Goal: Navigation & Orientation: Find specific page/section

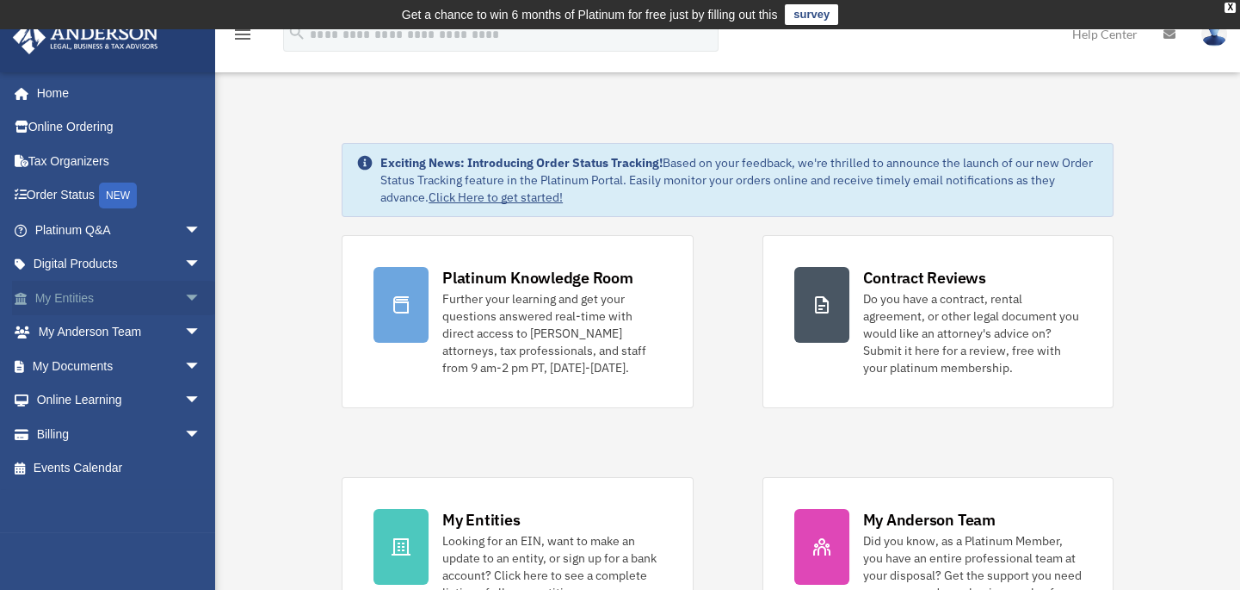
click at [189, 298] on span "arrow_drop_down" at bounding box center [201, 298] width 34 height 35
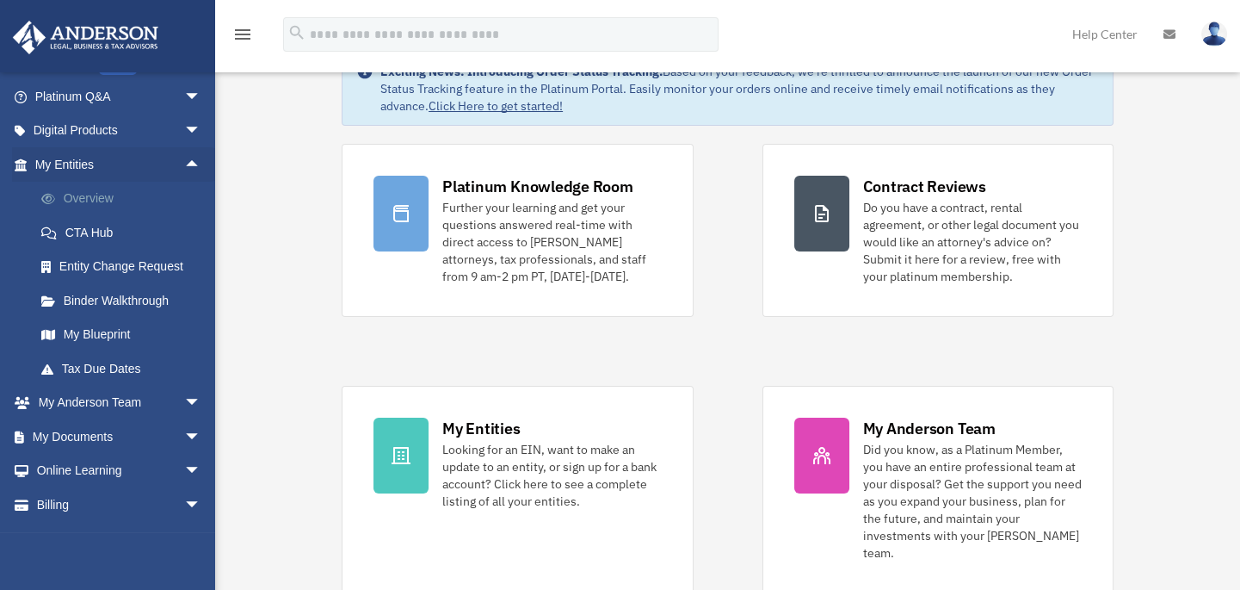
scroll to position [160, 0]
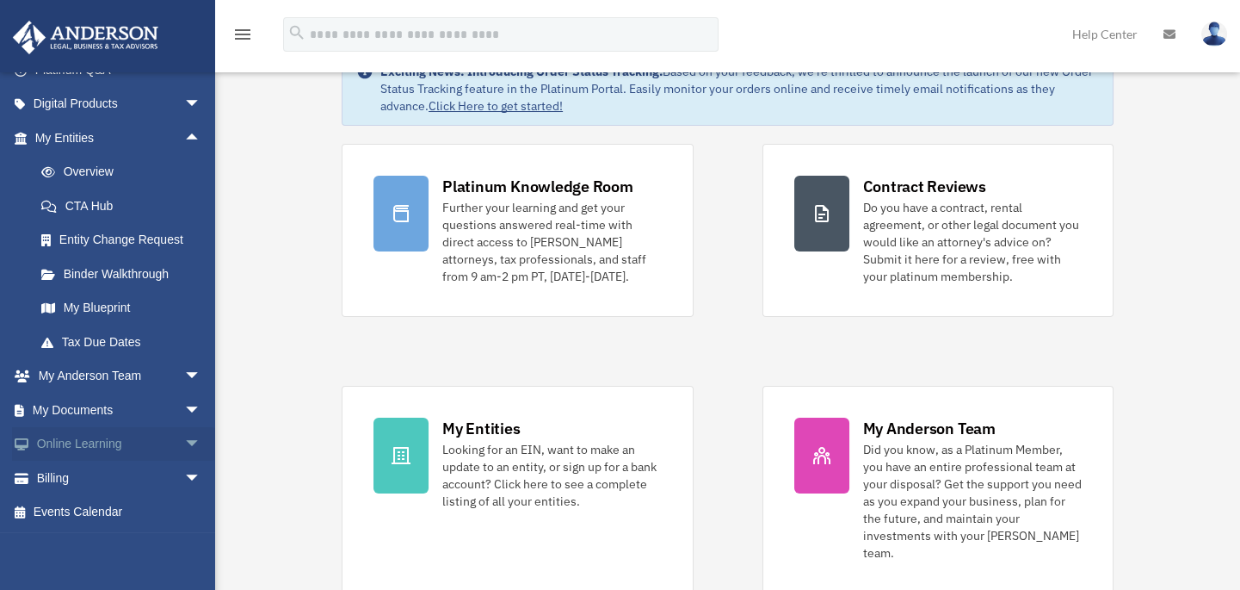
click at [184, 449] on span "arrow_drop_down" at bounding box center [201, 444] width 34 height 35
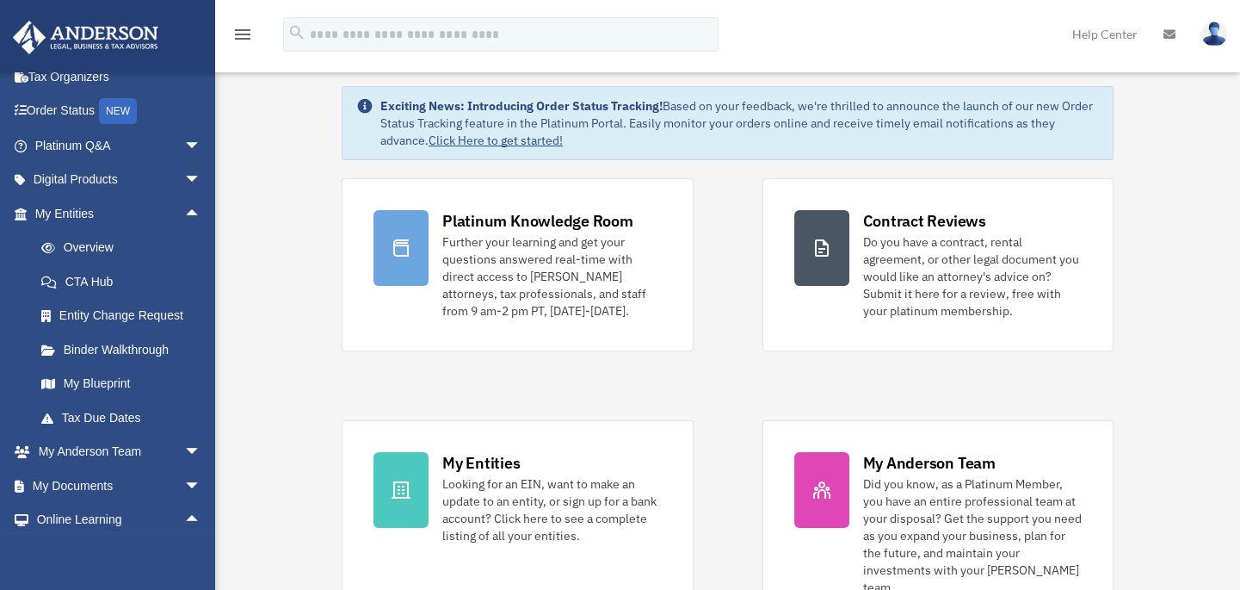
scroll to position [56, 0]
click at [125, 245] on link "Overview" at bounding box center [125, 248] width 203 height 34
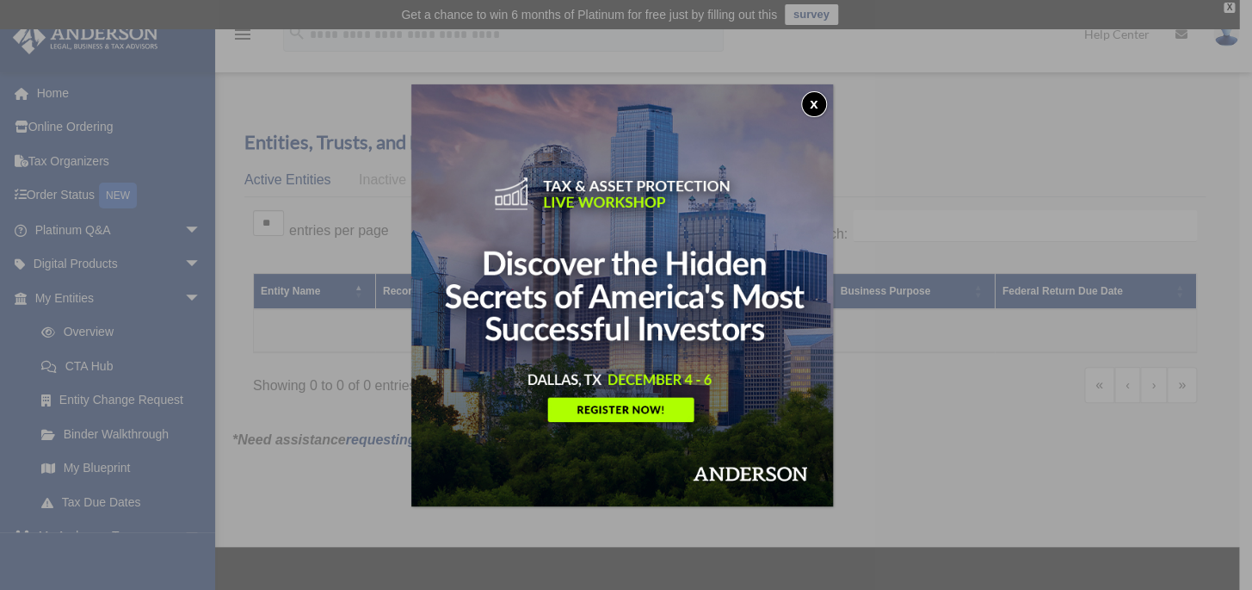
click at [820, 104] on button "x" at bounding box center [814, 104] width 26 height 26
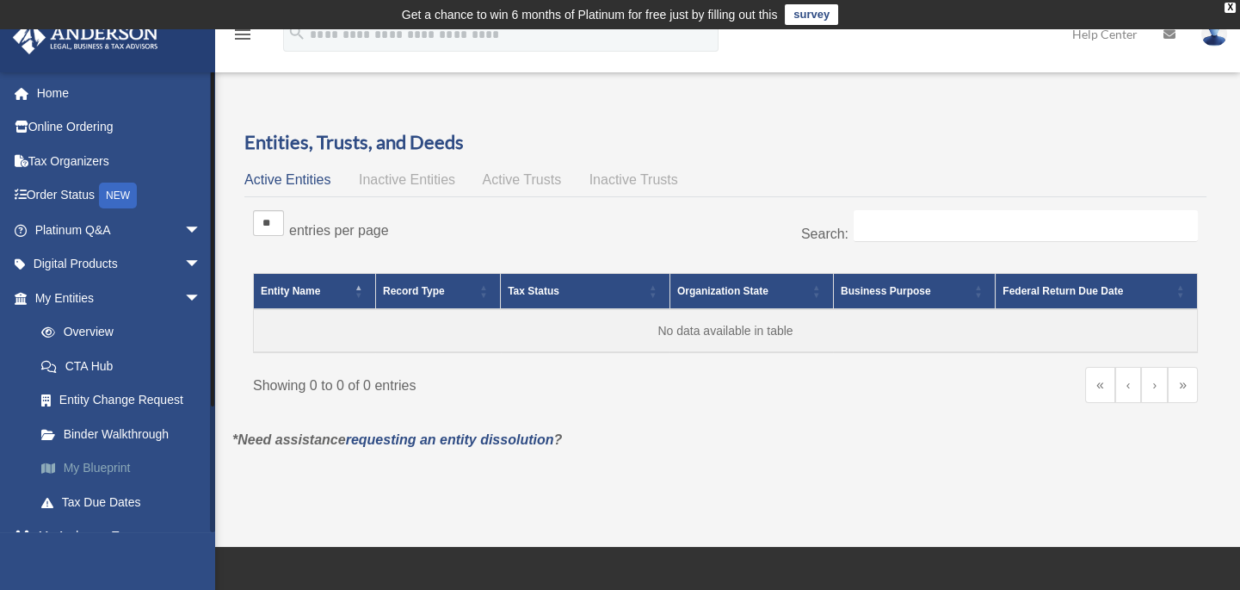
click at [113, 466] on link "My Blueprint" at bounding box center [125, 468] width 203 height 34
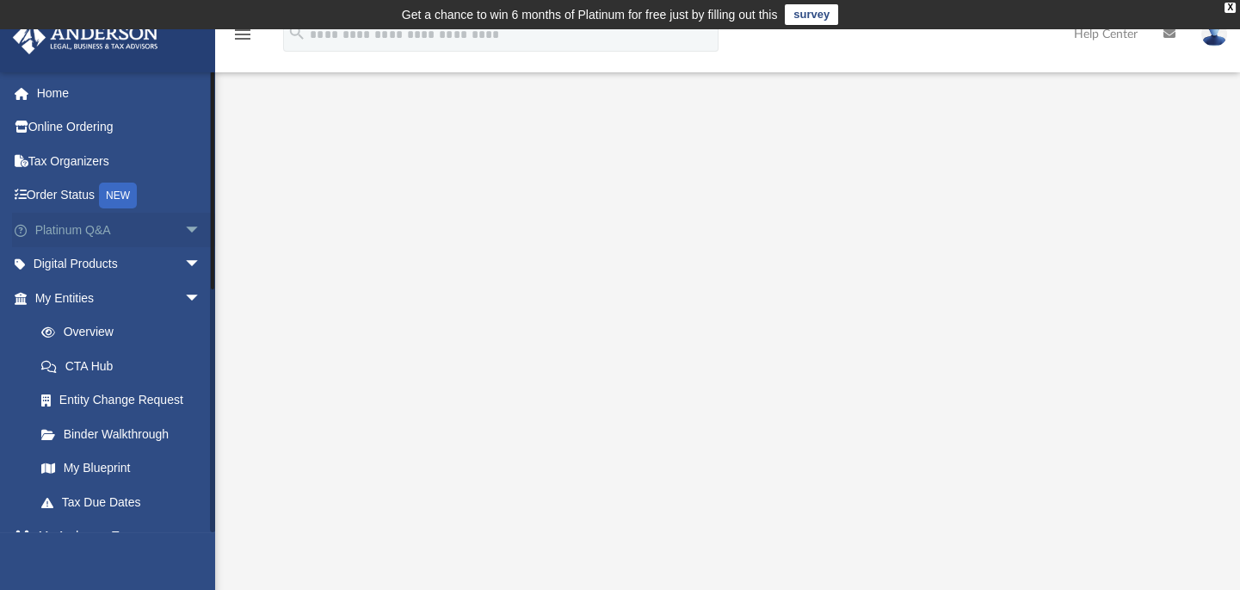
click at [184, 226] on span "arrow_drop_down" at bounding box center [201, 230] width 34 height 35
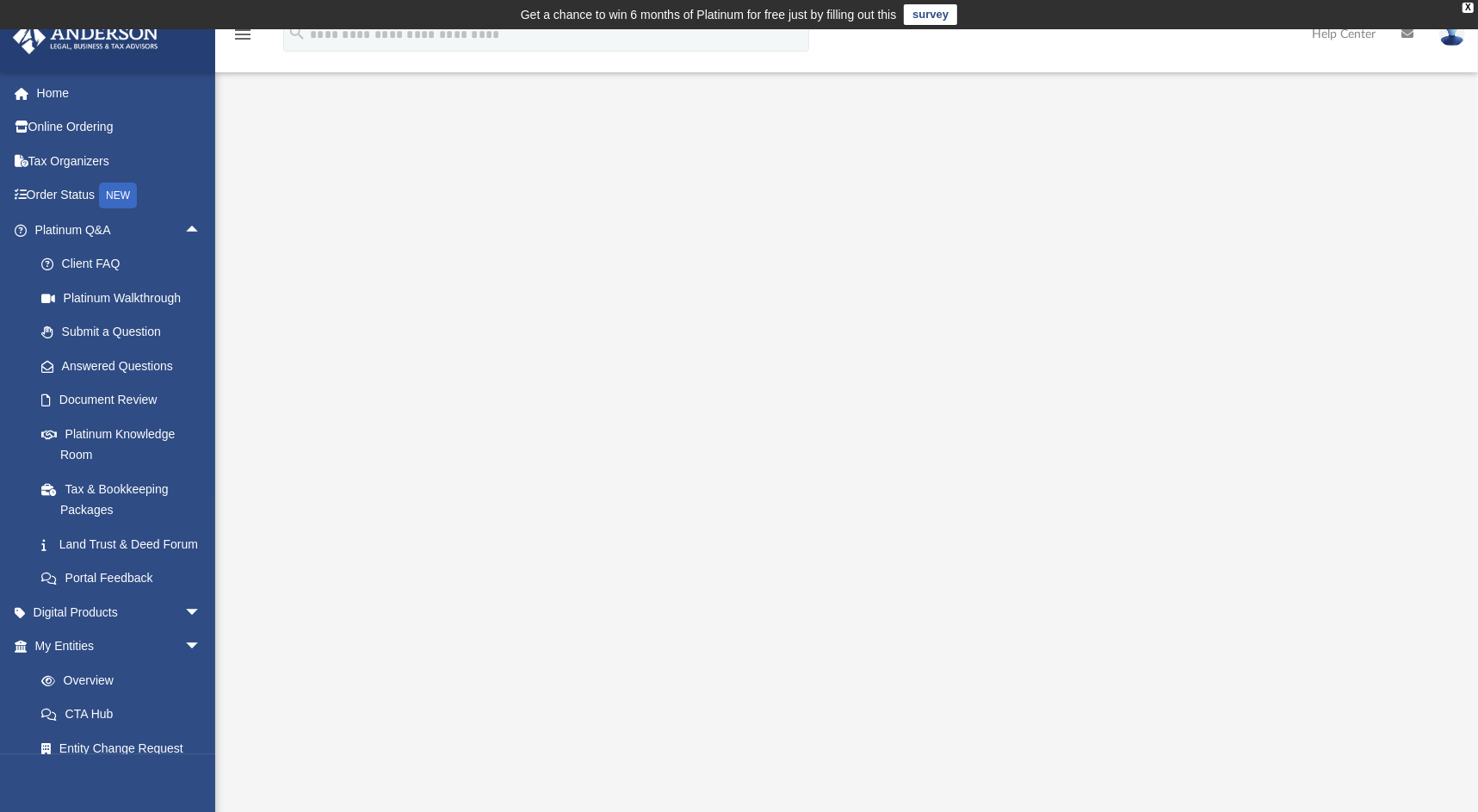
scroll to position [129, 0]
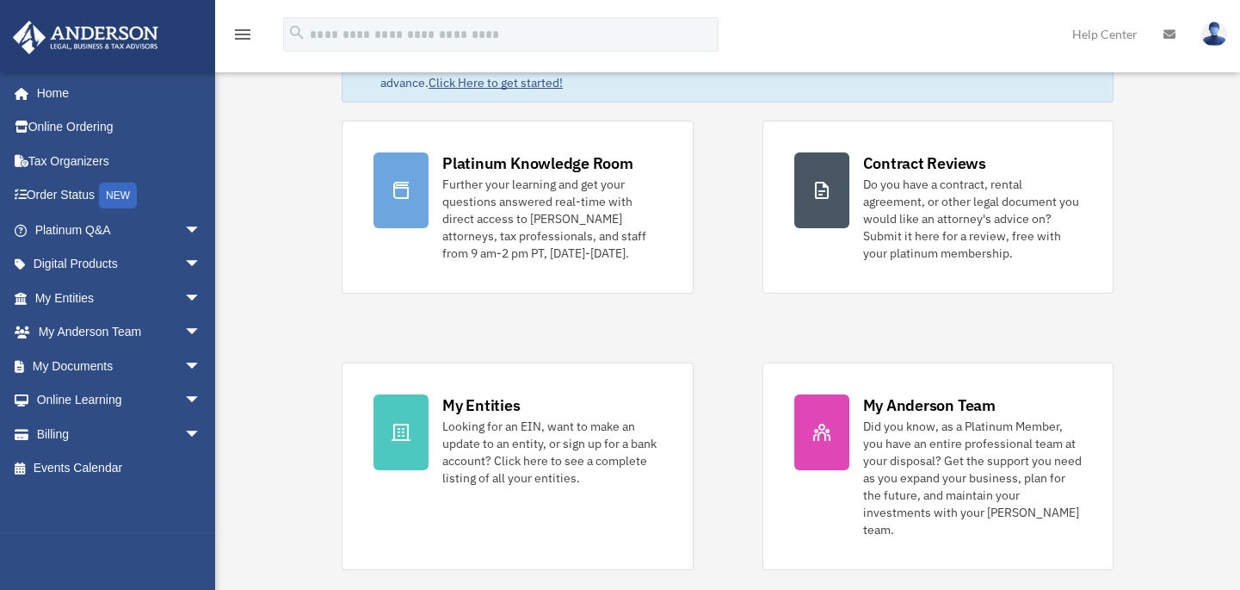
scroll to position [112, 0]
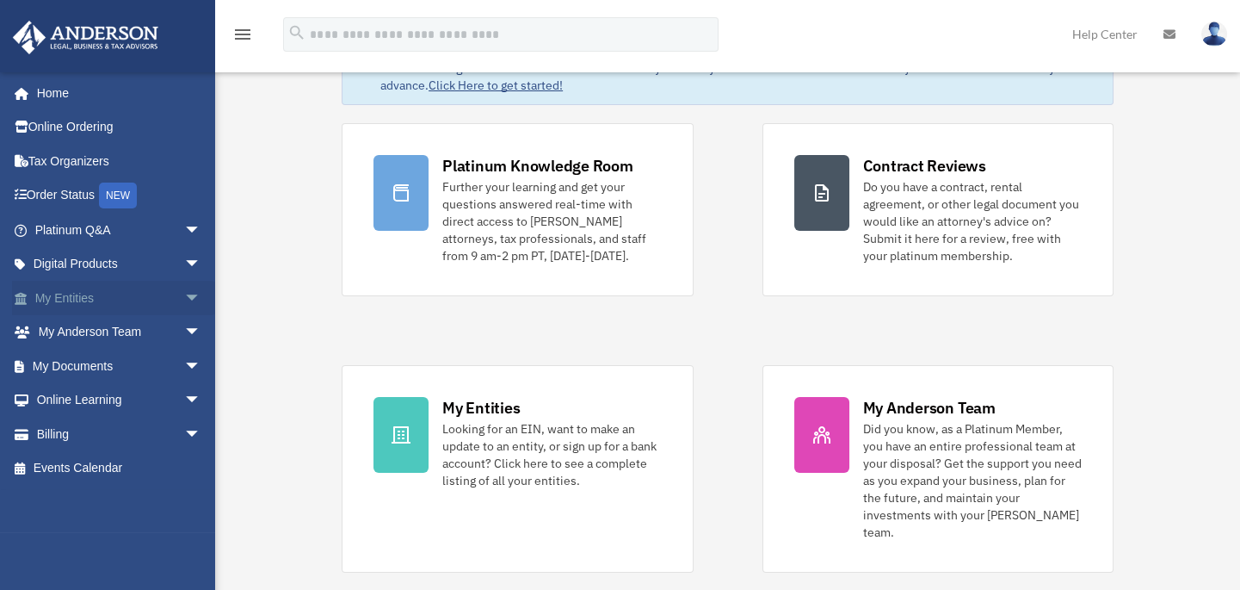
click at [185, 291] on span "arrow_drop_down" at bounding box center [201, 298] width 34 height 35
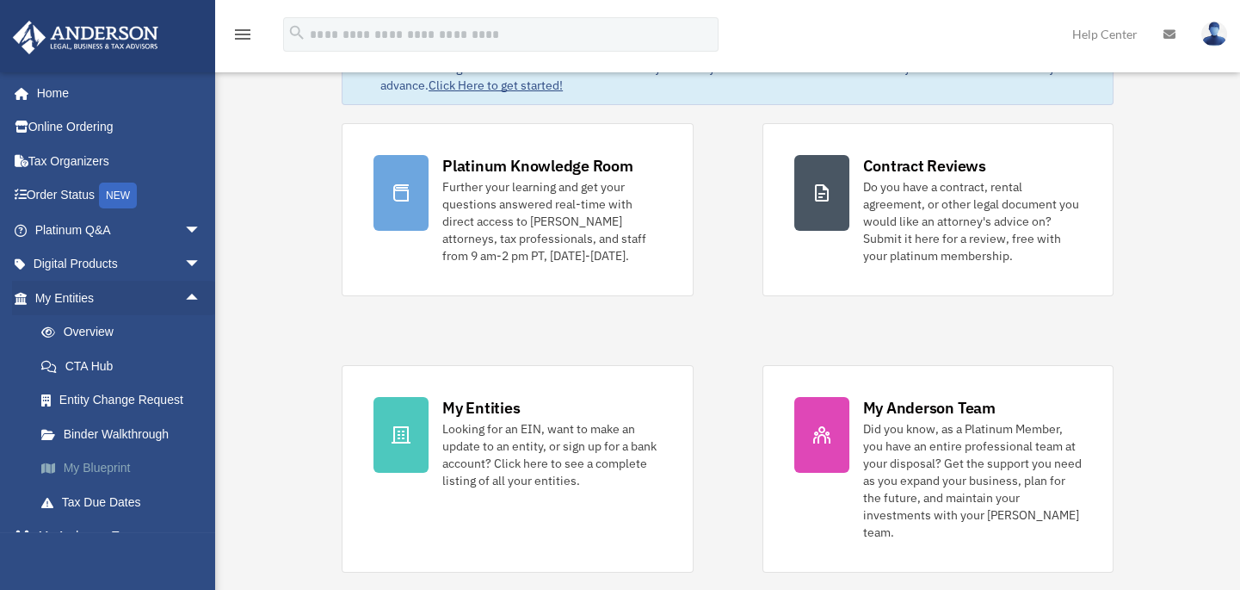
click at [125, 466] on link "My Blueprint" at bounding box center [125, 468] width 203 height 34
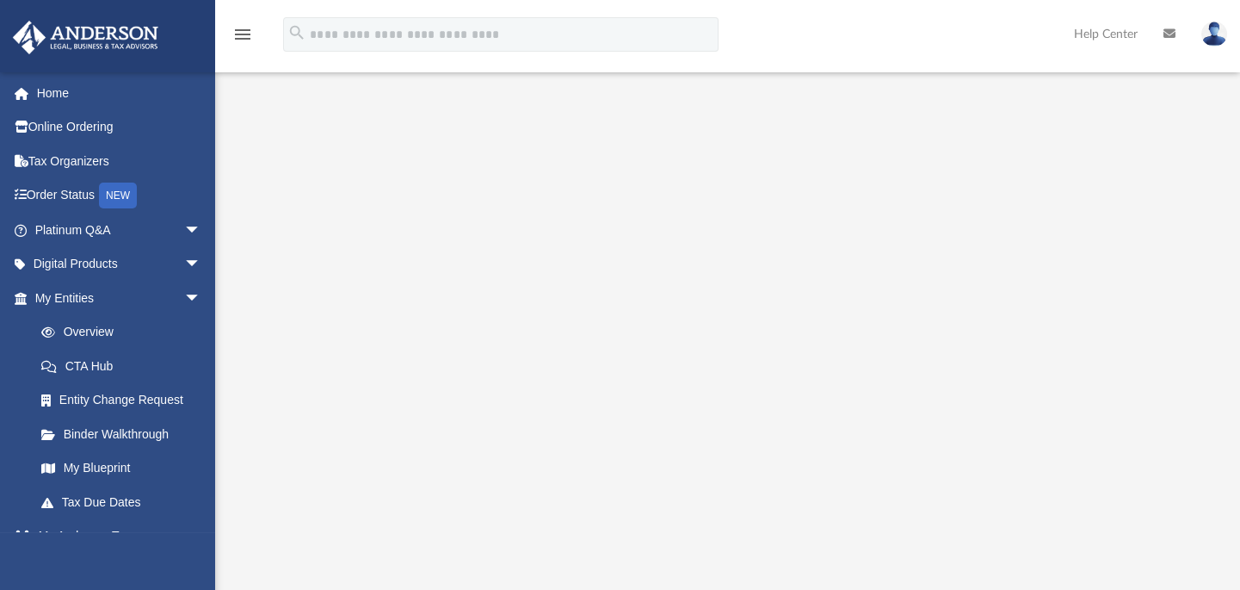
scroll to position [191, 0]
